Goal: Information Seeking & Learning: Learn about a topic

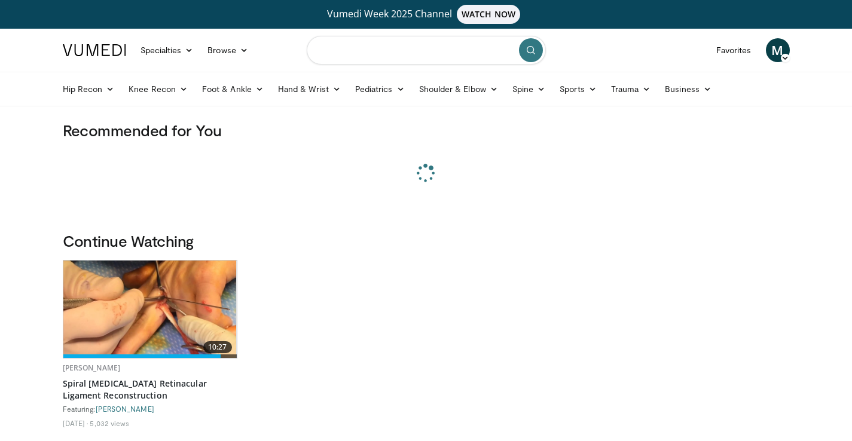
click at [355, 51] on input "Search topics, interventions" at bounding box center [426, 50] width 239 height 29
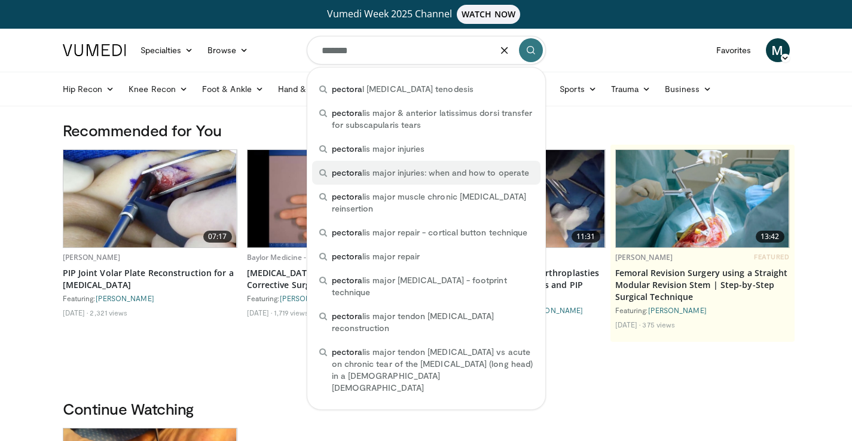
click at [409, 166] on div "pectora lis major injuries: when and how to operate" at bounding box center [426, 173] width 229 height 24
type input "**********"
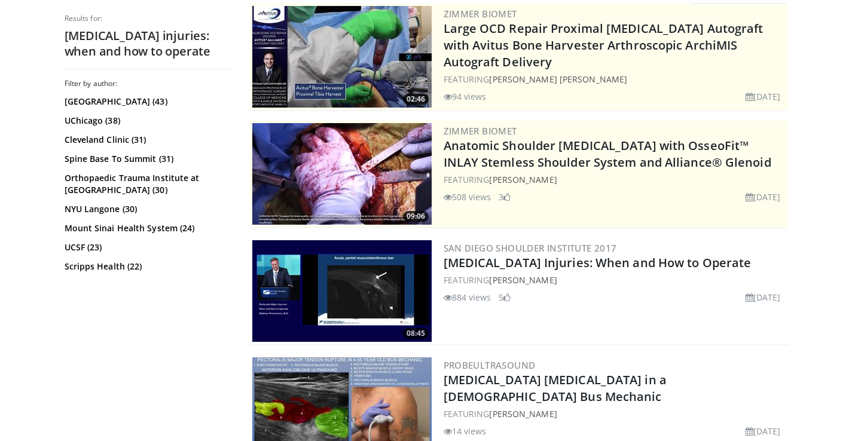
scroll to position [215, 0]
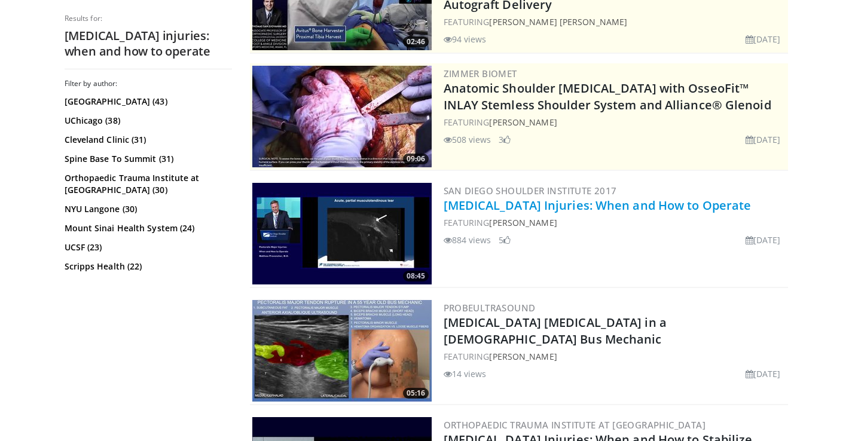
click at [485, 200] on link "[MEDICAL_DATA] Injuries: When and How to Operate" at bounding box center [598, 205] width 308 height 16
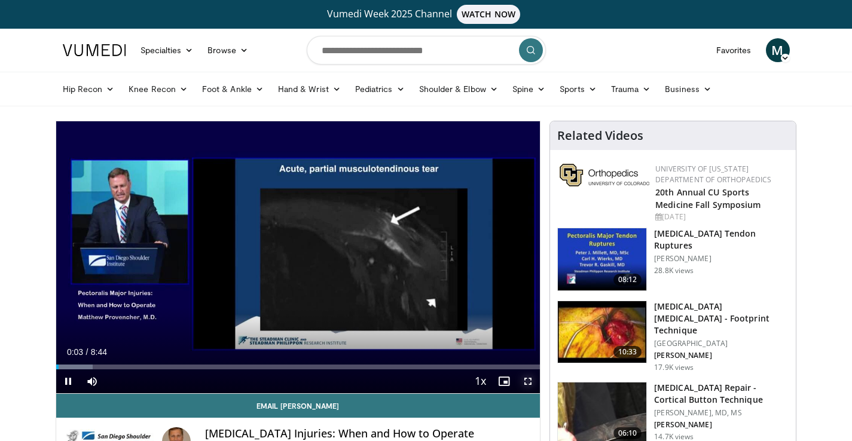
click at [527, 382] on span "Video Player" at bounding box center [528, 382] width 24 height 24
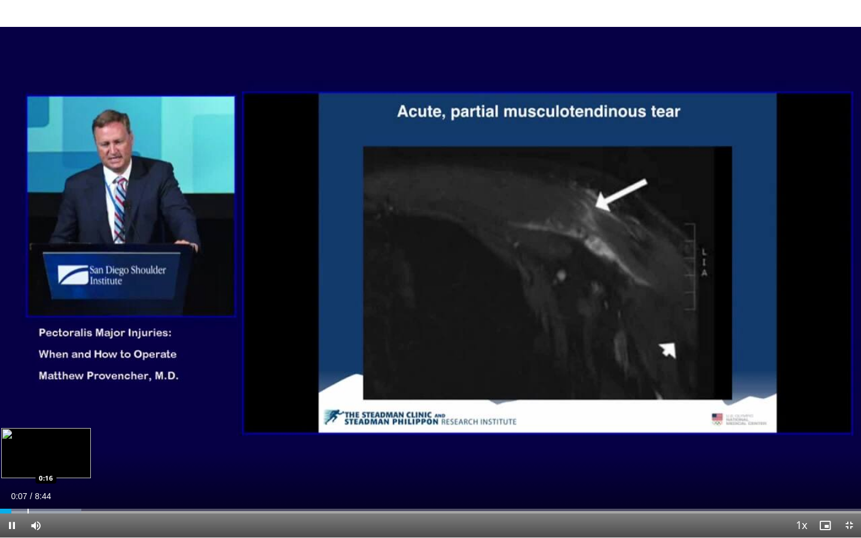
click at [28, 441] on div "Progress Bar" at bounding box center [28, 511] width 1 height 5
click at [56, 441] on div "Loaded : 15.12% 0:22 0:34" at bounding box center [430, 507] width 861 height 11
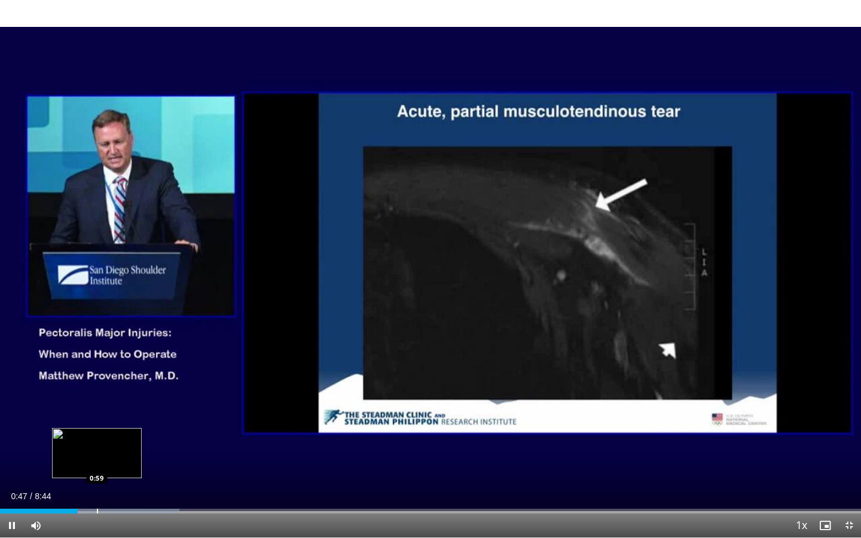
click at [97, 441] on div "Progress Bar" at bounding box center [97, 511] width 1 height 5
click at [123, 441] on div "Progress Bar" at bounding box center [123, 511] width 1 height 5
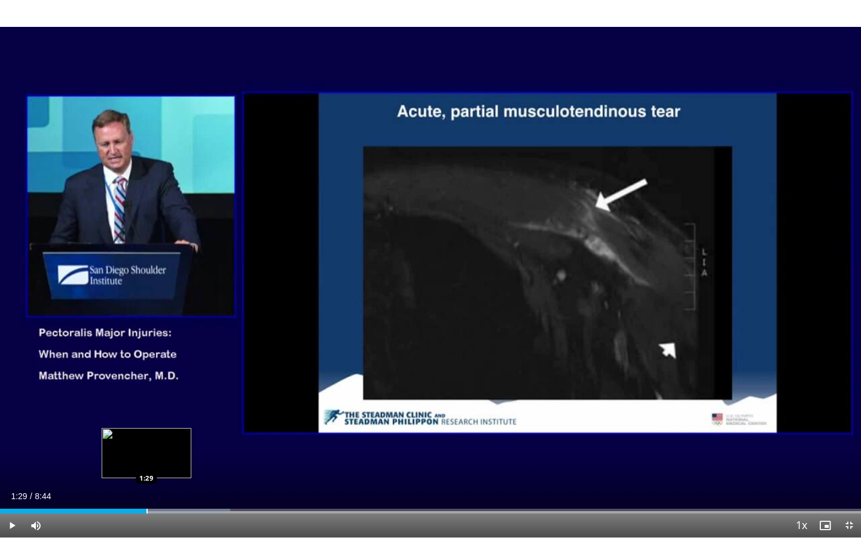
click at [147, 441] on div "Progress Bar" at bounding box center [147, 511] width 1 height 5
click at [166, 441] on div "Current Time 1:32 / Duration 8:44 Pause Skip Backward Skip Forward Mute 19% Loa…" at bounding box center [430, 526] width 861 height 24
click at [176, 441] on div "Loaded : 30.26% 1:35 1:47" at bounding box center [430, 511] width 861 height 5
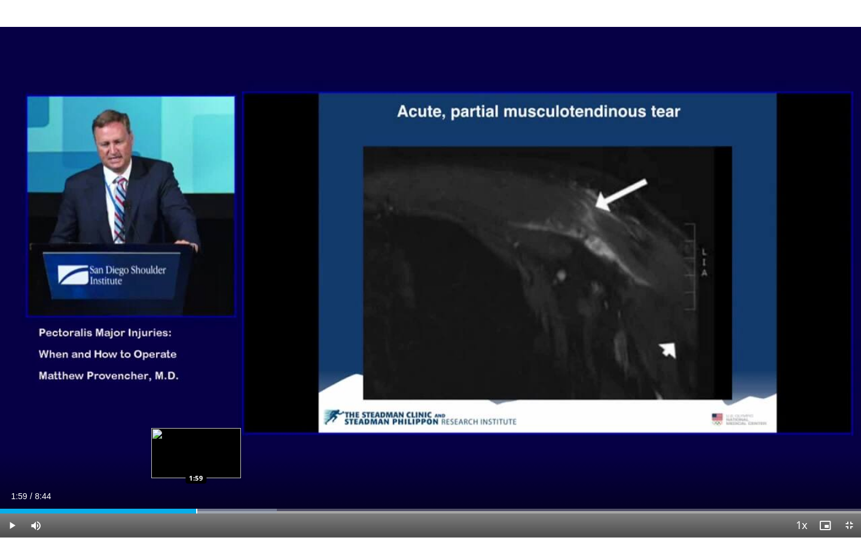
click at [196, 441] on div "Progress Bar" at bounding box center [196, 511] width 1 height 5
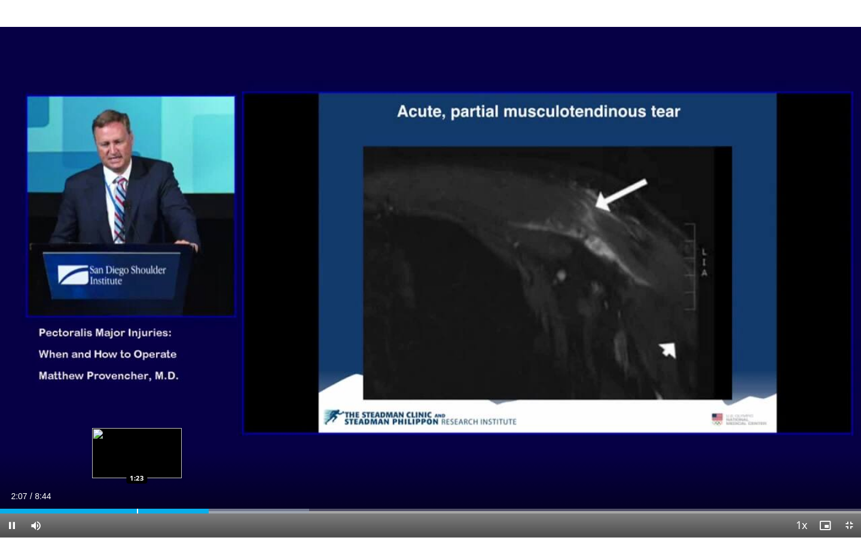
click at [137, 441] on div "Progress Bar" at bounding box center [137, 511] width 1 height 5
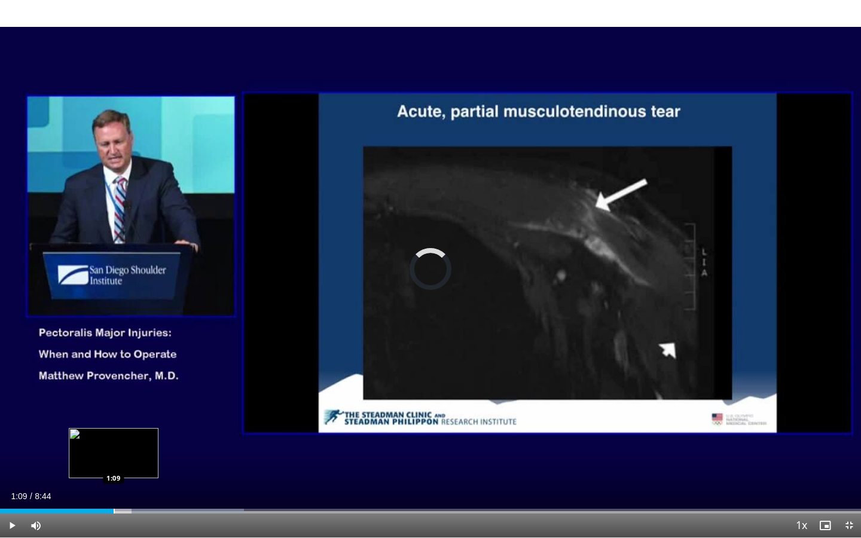
click at [114, 441] on div "Progress Bar" at bounding box center [114, 511] width 1 height 5
click at [91, 441] on div "Progress Bar" at bounding box center [91, 511] width 1 height 5
click at [130, 441] on div "Progress Bar" at bounding box center [130, 511] width 1 height 5
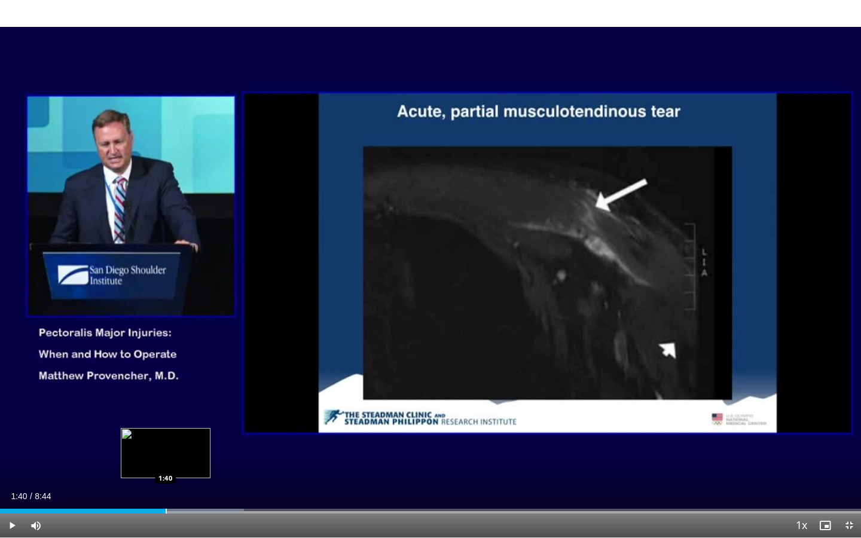
click at [166, 441] on div "Progress Bar" at bounding box center [166, 511] width 1 height 5
click at [198, 441] on div "Progress Bar" at bounding box center [198, 511] width 1 height 5
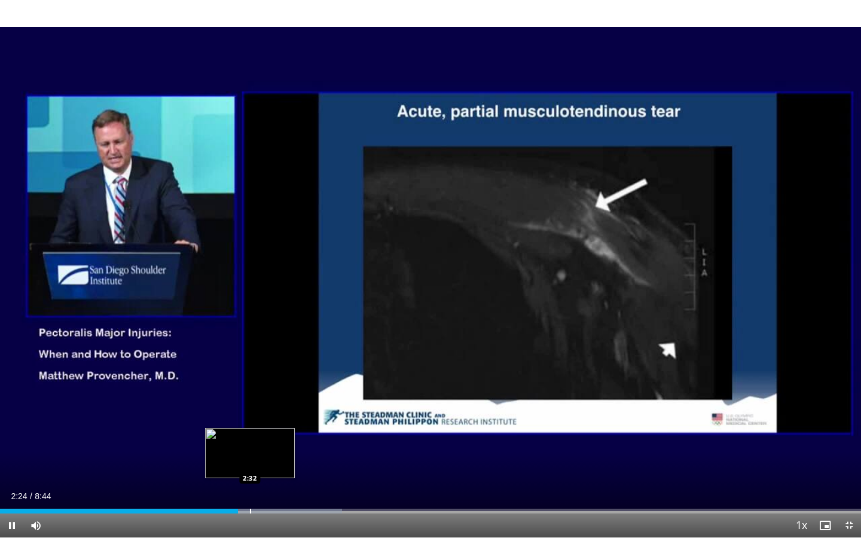
click at [250, 441] on div "Progress Bar" at bounding box center [250, 511] width 1 height 5
click at [272, 441] on div "Progress Bar" at bounding box center [272, 511] width 1 height 5
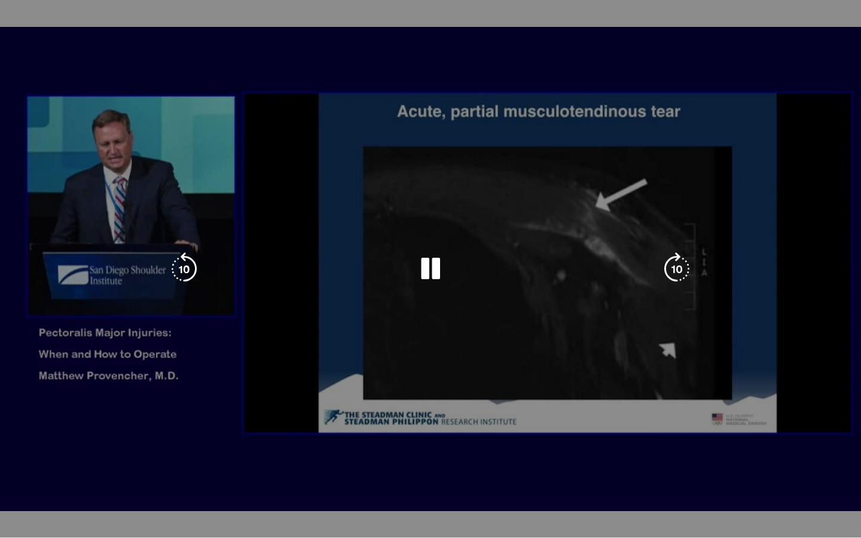
click at [299, 441] on video-js "**********" at bounding box center [430, 269] width 861 height 538
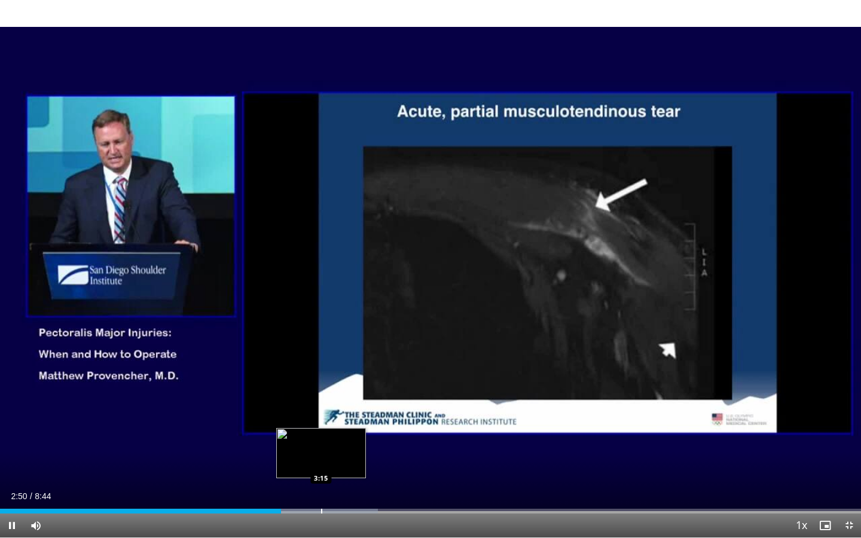
click at [321, 441] on div "Progress Bar" at bounding box center [305, 511] width 147 height 5
click at [311, 441] on div "Progress Bar" at bounding box center [311, 511] width 1 height 5
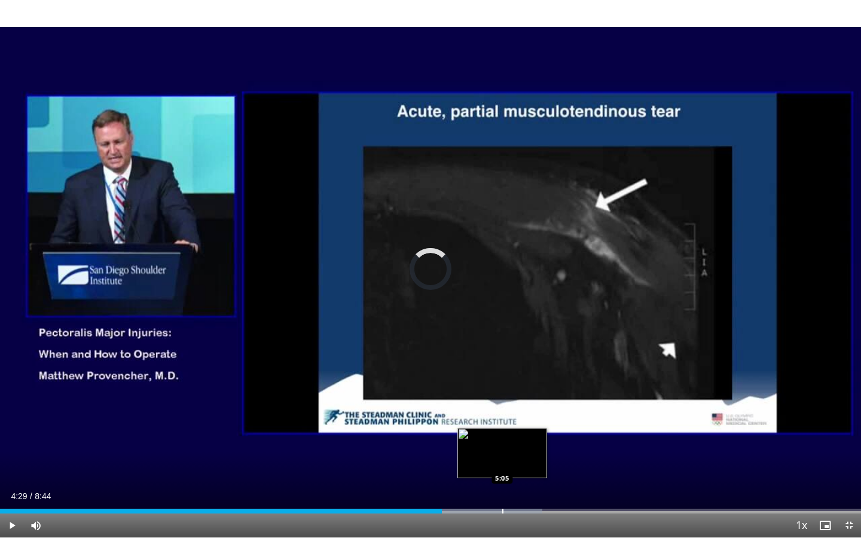
click at [502, 441] on div "Progress Bar" at bounding box center [502, 511] width 1 height 5
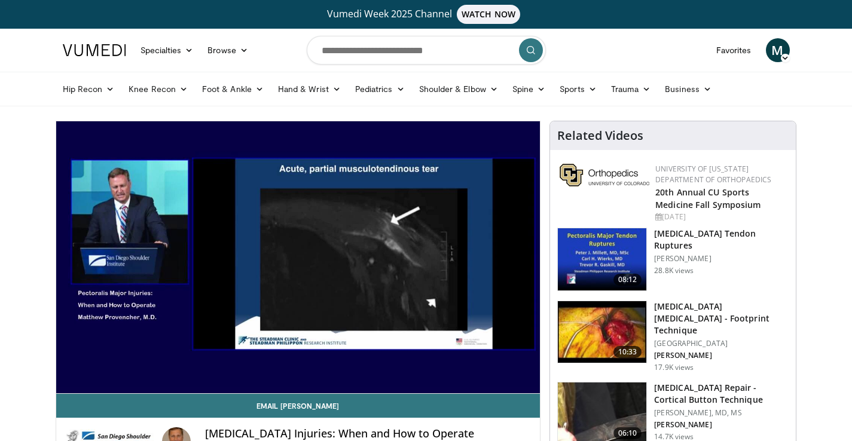
click at [697, 314] on h3 "[MEDICAL_DATA] [MEDICAL_DATA] - Footprint Technique" at bounding box center [721, 319] width 135 height 36
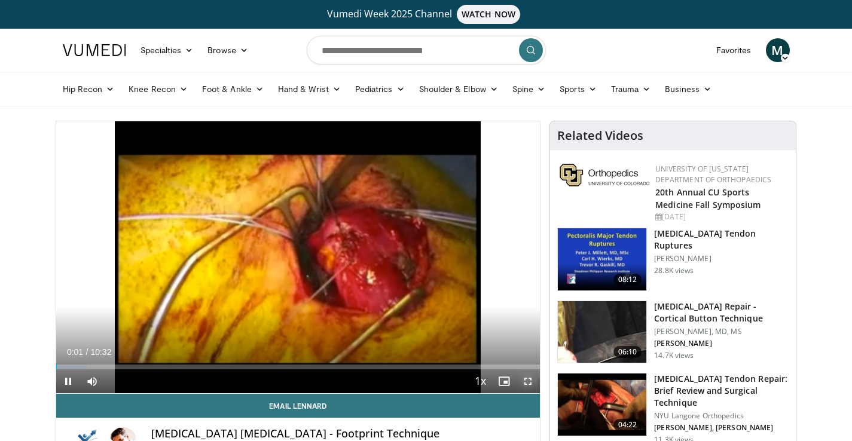
click at [524, 386] on span "Video Player" at bounding box center [528, 382] width 24 height 24
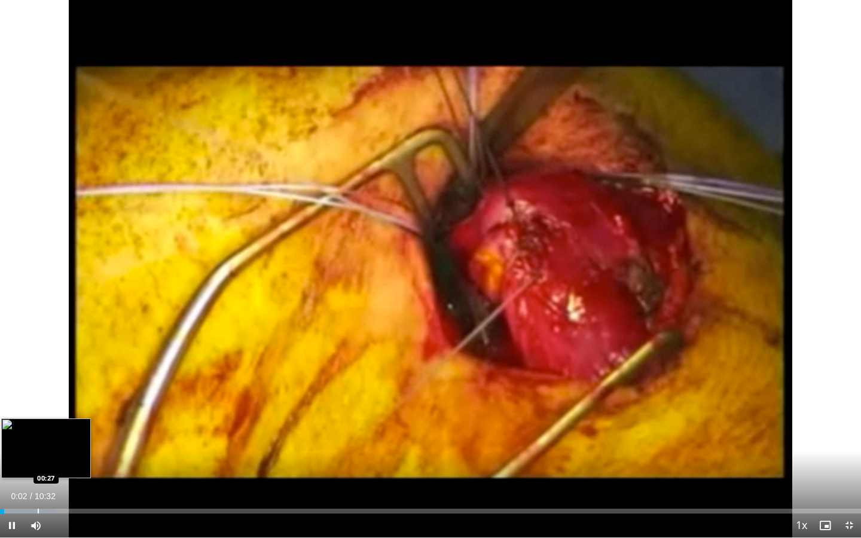
click at [38, 441] on div "Progress Bar" at bounding box center [38, 511] width 1 height 5
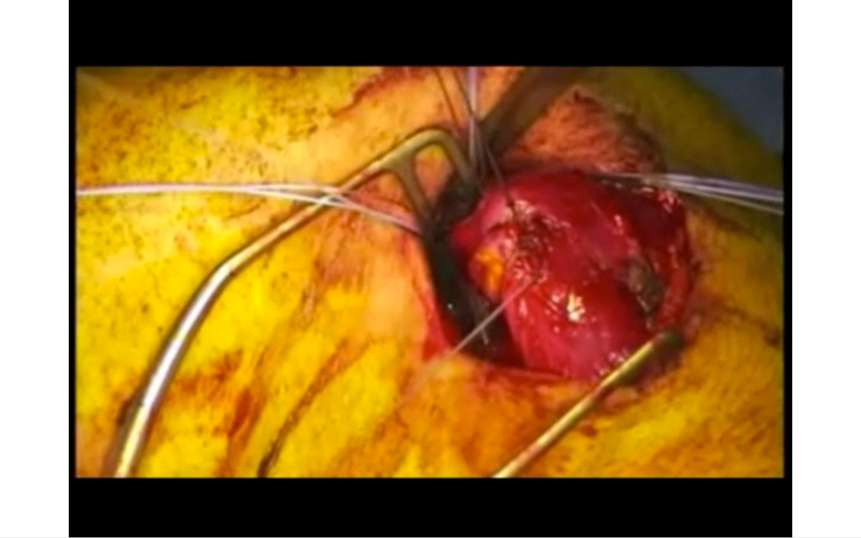
click at [60, 441] on div "10 seconds Tap to unmute" at bounding box center [430, 269] width 861 height 538
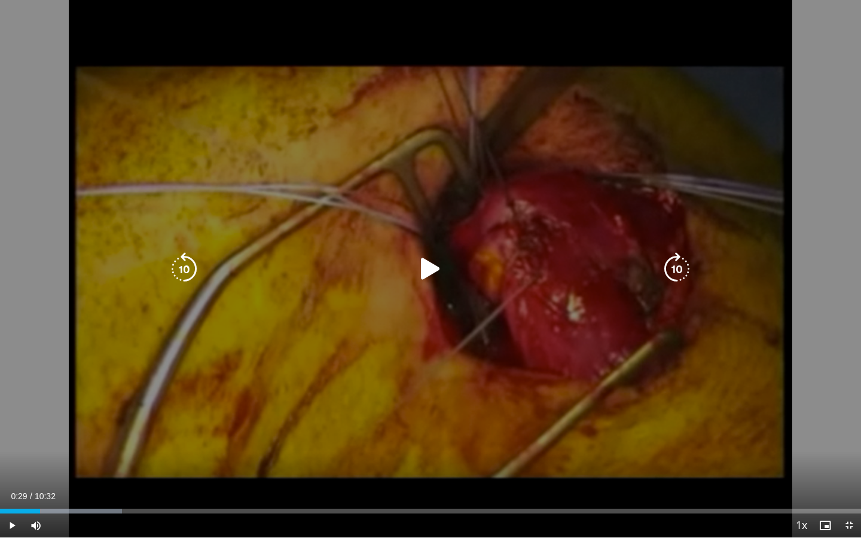
click at [431, 264] on icon "Video Player" at bounding box center [430, 268] width 33 height 33
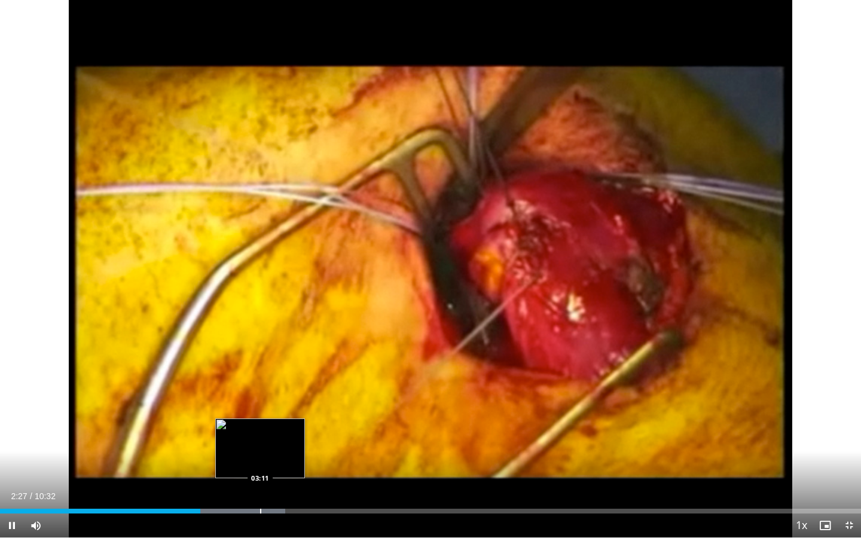
click at [260, 441] on div "Progress Bar" at bounding box center [260, 511] width 1 height 5
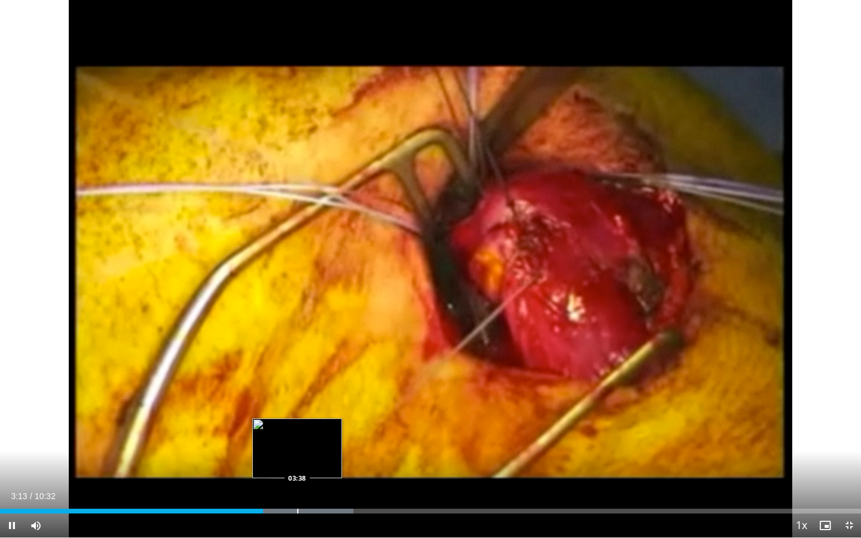
click at [297, 441] on div "Progress Bar" at bounding box center [297, 511] width 1 height 5
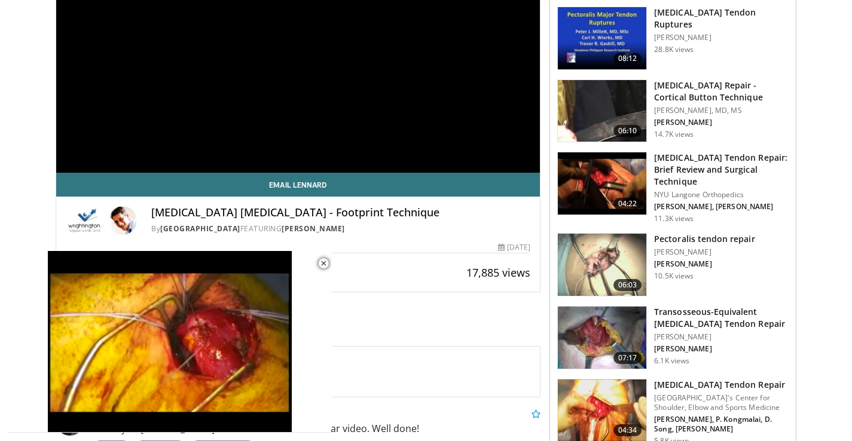
scroll to position [239, 0]
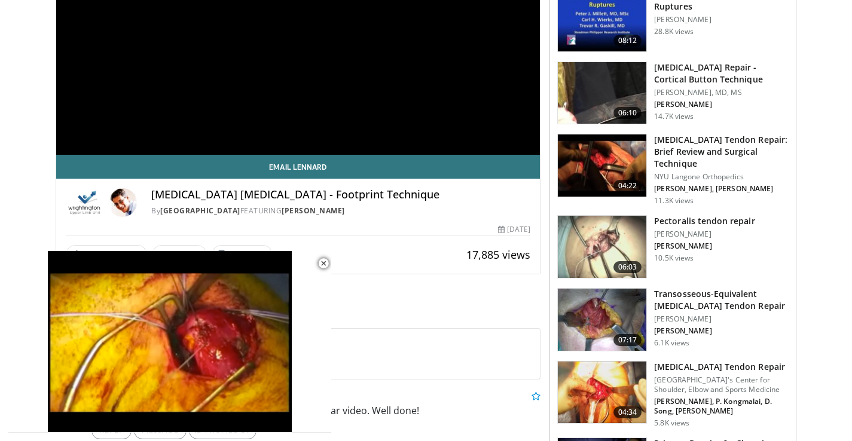
click at [604, 163] on img at bounding box center [602, 166] width 89 height 62
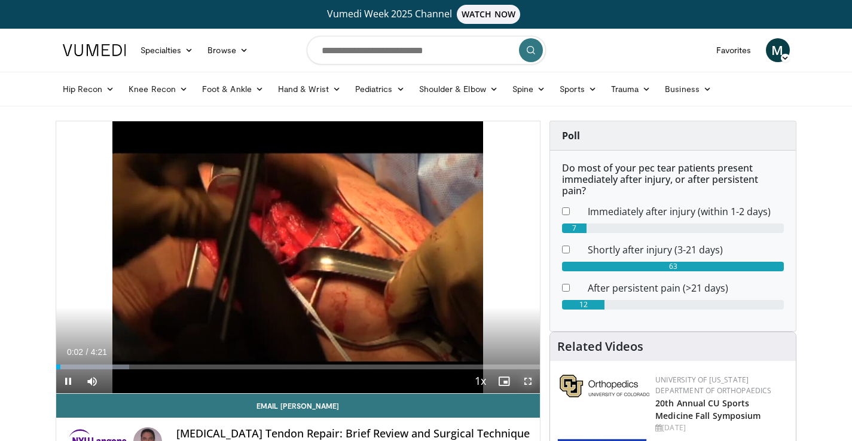
click at [525, 376] on span "Video Player" at bounding box center [528, 382] width 24 height 24
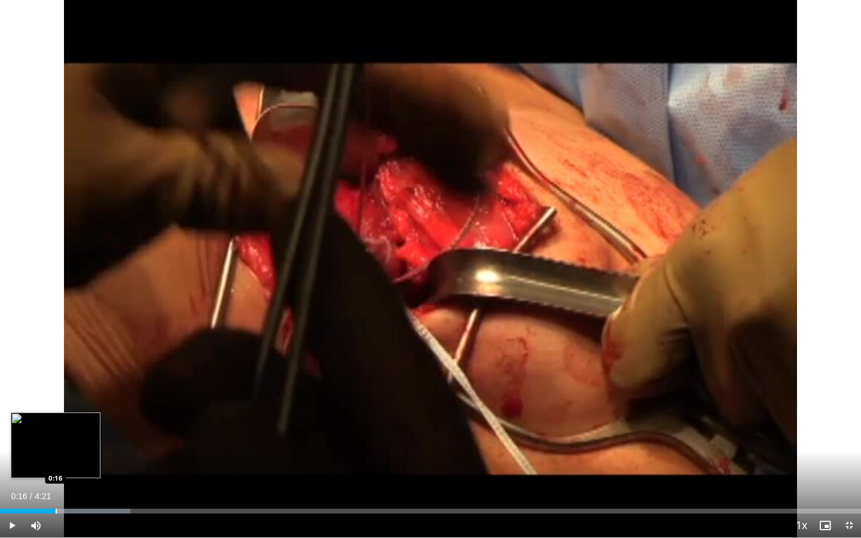
click at [56, 441] on div "Progress Bar" at bounding box center [56, 511] width 1 height 5
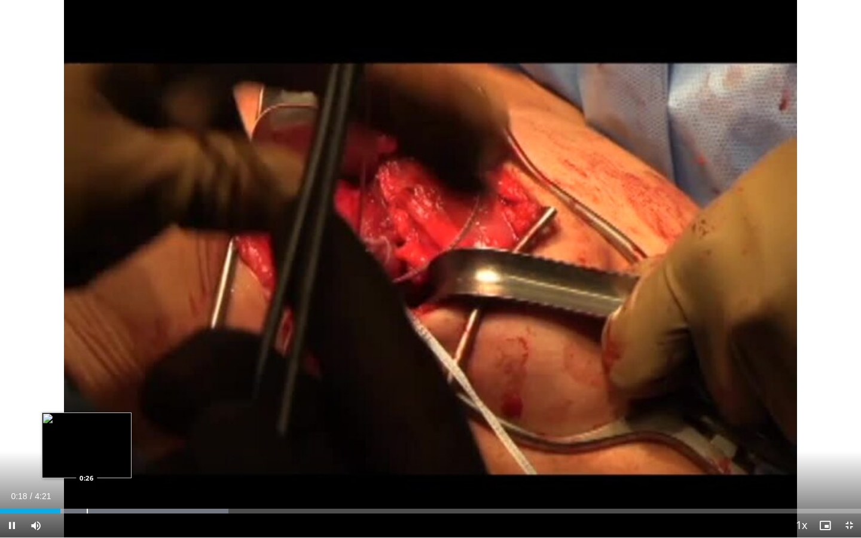
click at [87, 441] on div "Progress Bar" at bounding box center [87, 511] width 1 height 5
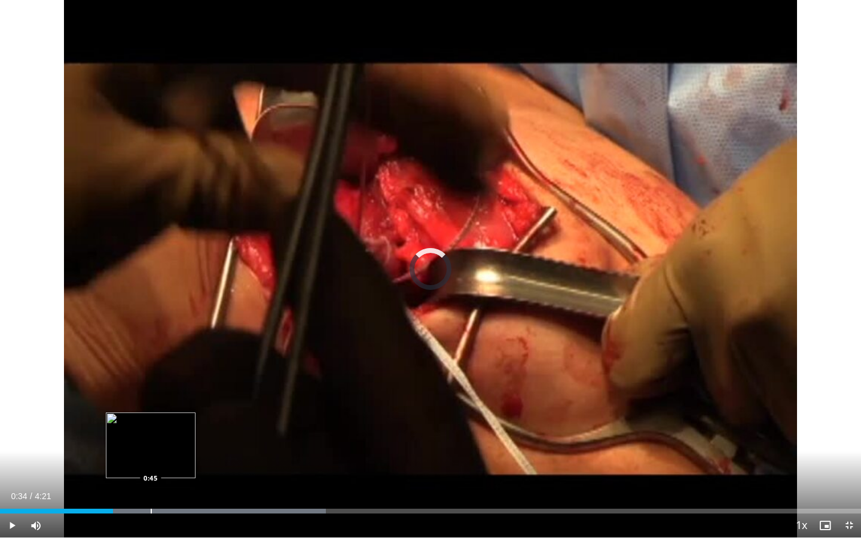
click at [151, 441] on div "Progress Bar" at bounding box center [151, 511] width 1 height 5
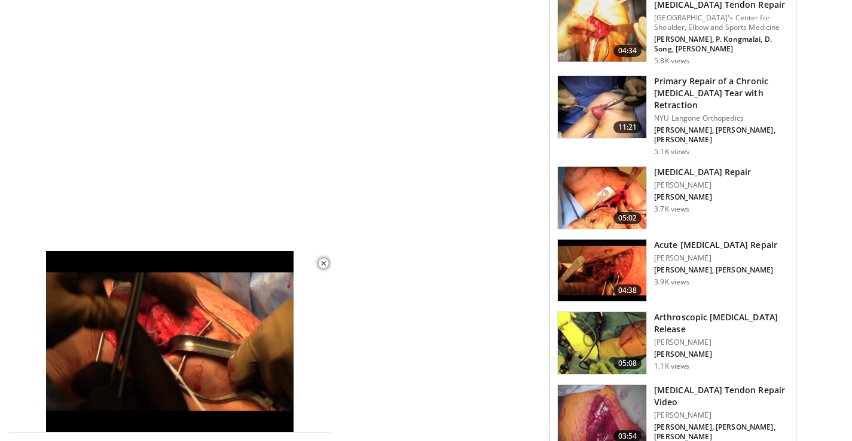
scroll to position [814, 0]
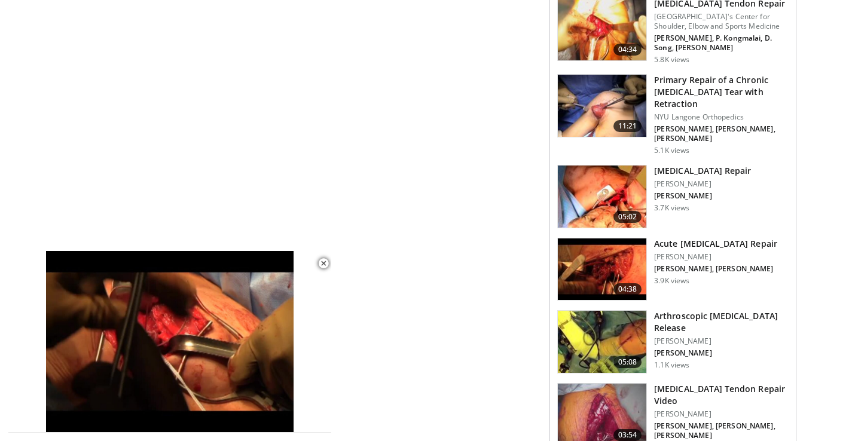
click at [601, 254] on img at bounding box center [602, 270] width 89 height 62
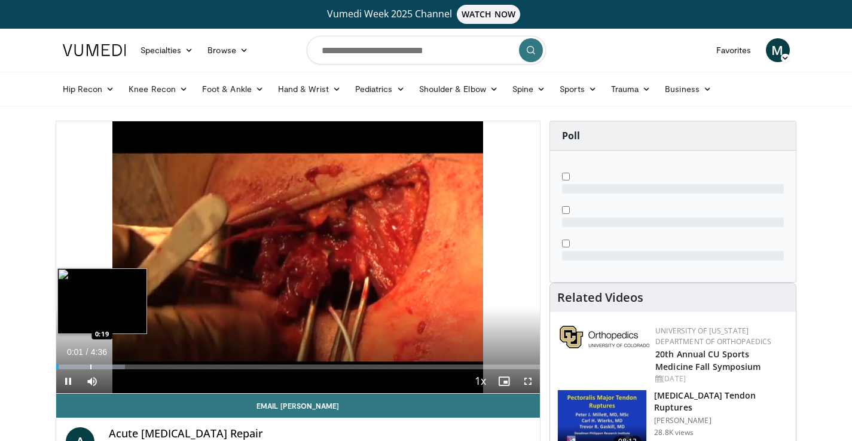
click at [90, 361] on div "Loaded : 14.30% 0:01 0:19" at bounding box center [298, 363] width 485 height 11
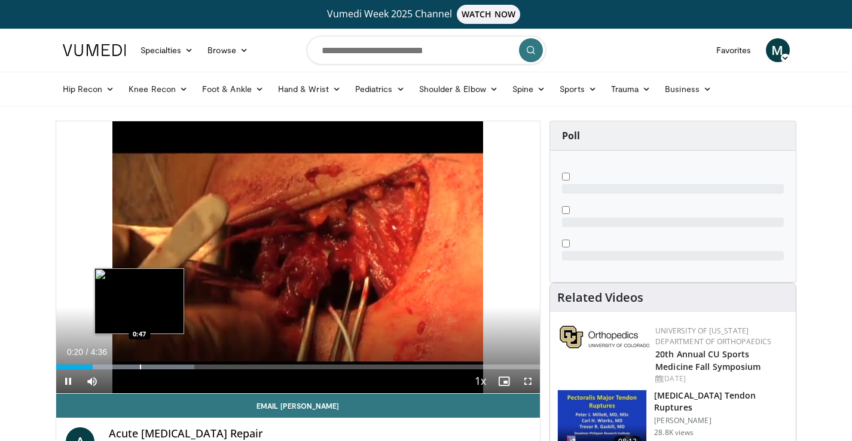
click at [140, 365] on div "Progress Bar" at bounding box center [140, 367] width 1 height 5
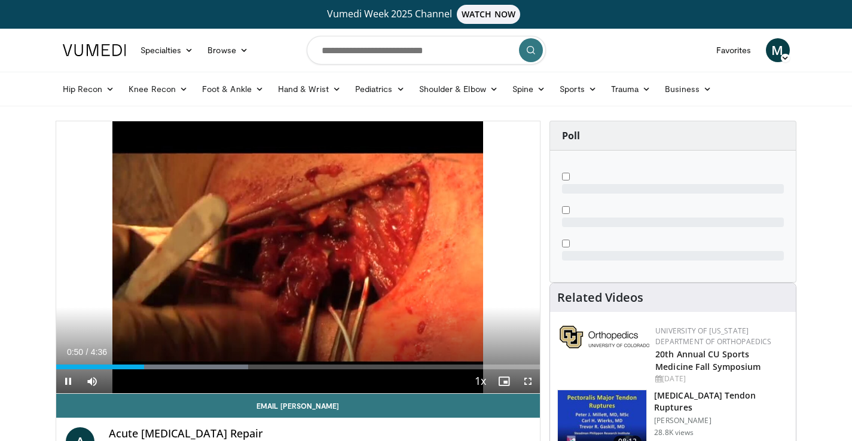
click at [118, 370] on div "Current Time 0:50 / Duration 4:36 Pause Skip Backward Skip Forward Mute 100% Lo…" at bounding box center [298, 382] width 485 height 24
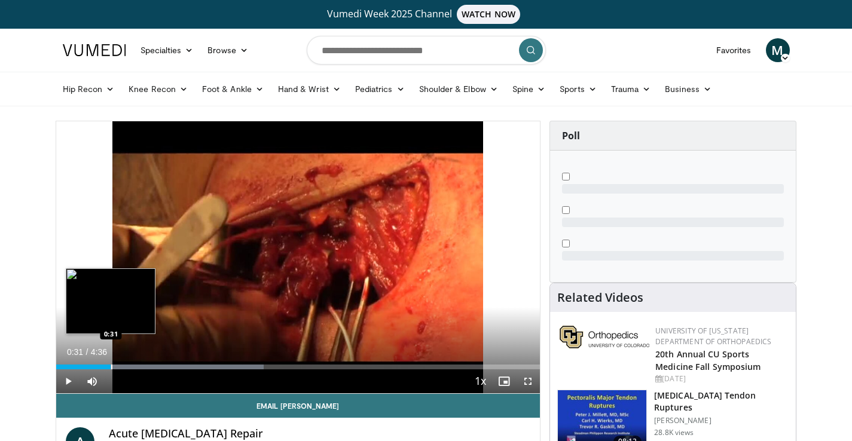
click at [111, 367] on div "Progress Bar" at bounding box center [111, 367] width 1 height 5
click at [126, 368] on div "Progress Bar" at bounding box center [126, 367] width 1 height 5
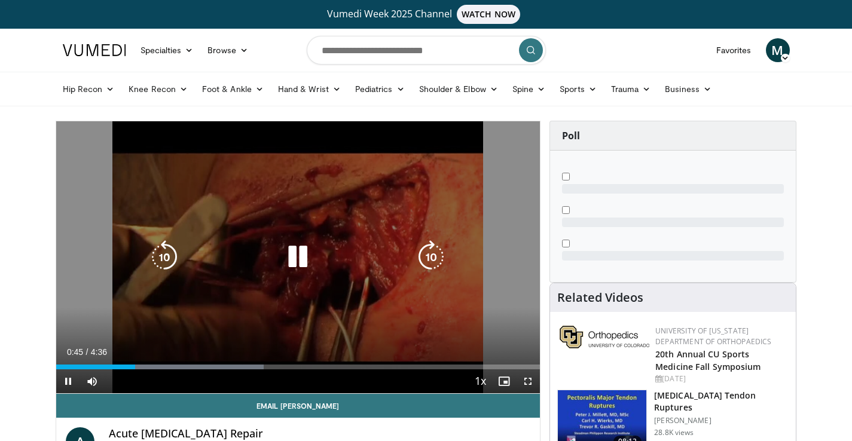
click at [301, 257] on icon "Video Player" at bounding box center [297, 256] width 33 height 33
